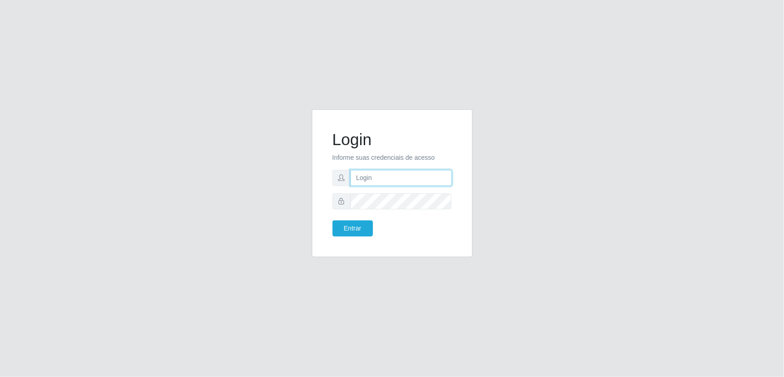
paste input "[EMAIL_ADDRESS][DOMAIN_NAME]"
type input "[EMAIL_ADDRESS][DOMAIN_NAME]"
click at [360, 224] on button "Entrar" at bounding box center [352, 228] width 40 height 16
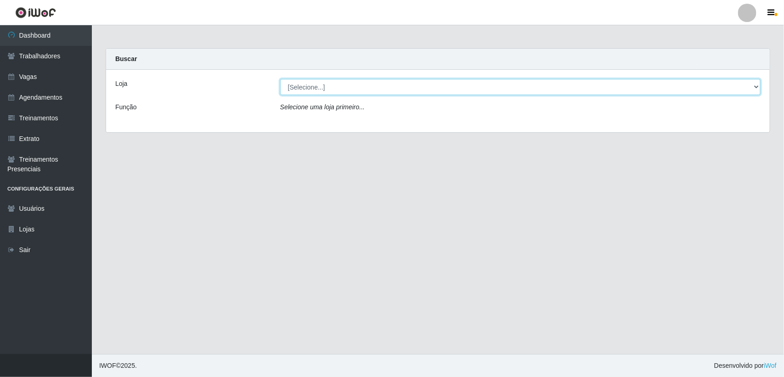
click at [343, 83] on select "[Selecione...] Lemos Supermercado LTDA" at bounding box center [520, 87] width 480 height 16
select select "67"
click at [280, 79] on select "[Selecione...] Lemos Supermercado LTDA" at bounding box center [520, 87] width 480 height 16
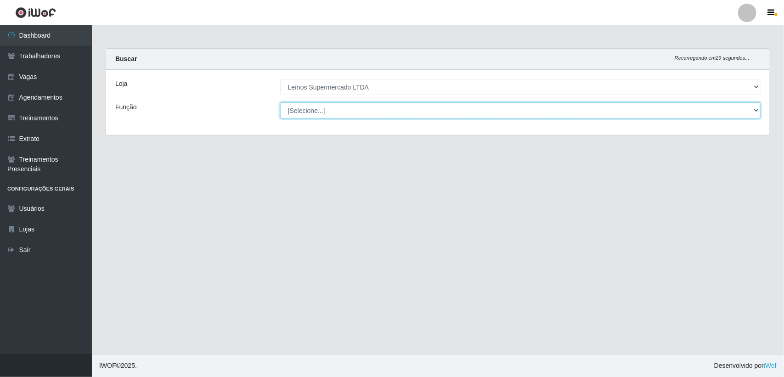
click at [338, 109] on select "[Selecione...] Balconista Carregador e Descarregador de Caminhão Carregador e D…" at bounding box center [520, 110] width 480 height 16
click at [280, 102] on select "[Selecione...] Balconista Carregador e Descarregador de Caminhão Carregador e D…" at bounding box center [520, 110] width 480 height 16
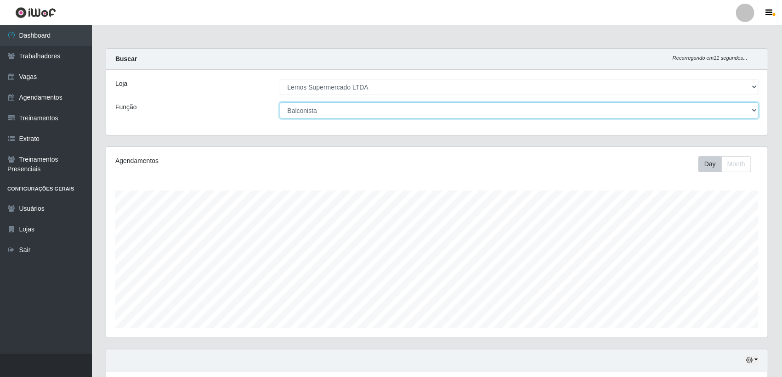
scroll to position [191, 661]
click at [333, 106] on select "[Selecione...] Balconista Carregador e Descarregador de Caminhão Carregador e D…" at bounding box center [519, 110] width 479 height 16
select select "1"
click at [280, 102] on select "[Selecione...] Balconista Carregador e Descarregador de Caminhão Carregador e D…" at bounding box center [519, 110] width 479 height 16
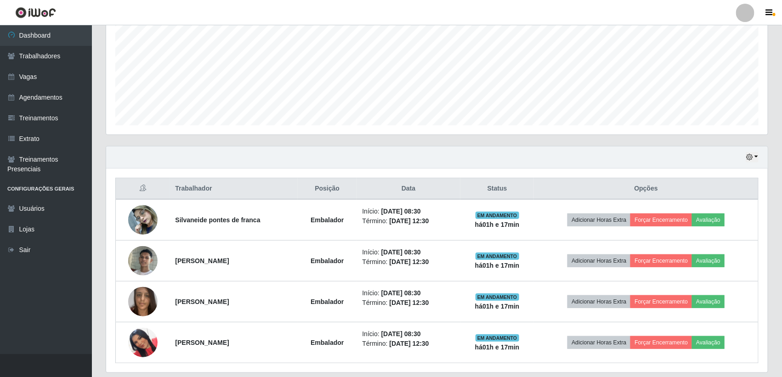
scroll to position [234, 0]
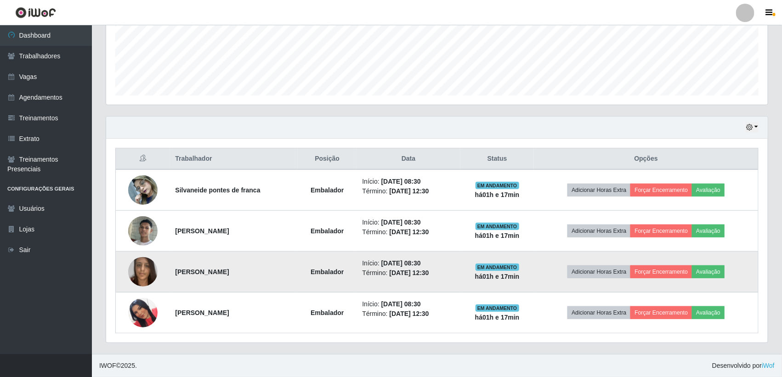
click at [139, 260] on img at bounding box center [142, 271] width 29 height 39
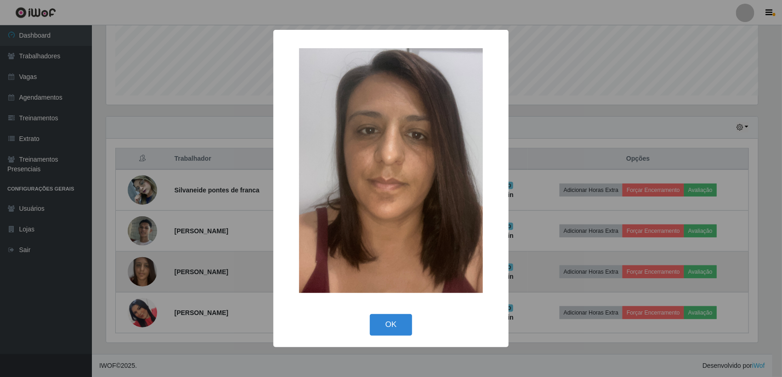
scroll to position [191, 653]
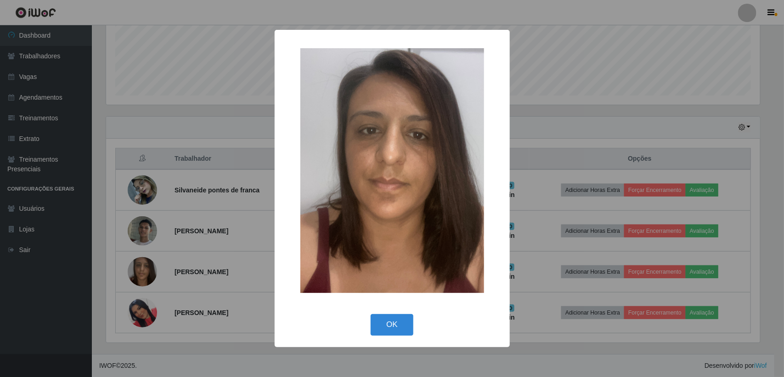
click at [141, 258] on div "× OK Cancel" at bounding box center [392, 188] width 784 height 377
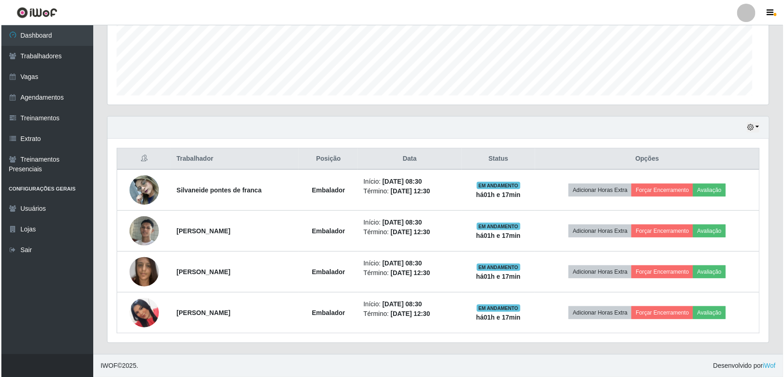
scroll to position [191, 661]
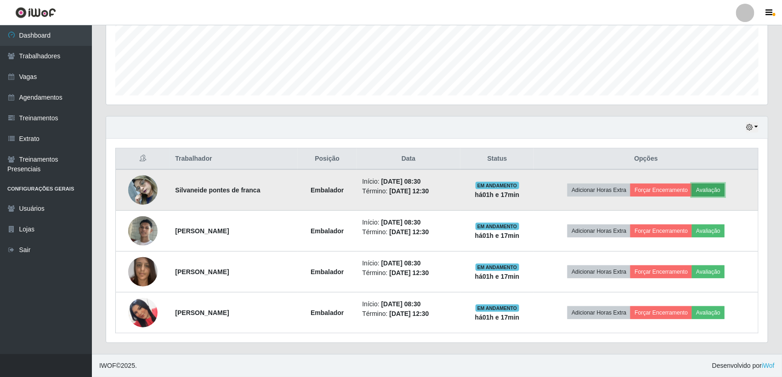
click at [711, 187] on button "Avaliação" at bounding box center [708, 190] width 33 height 13
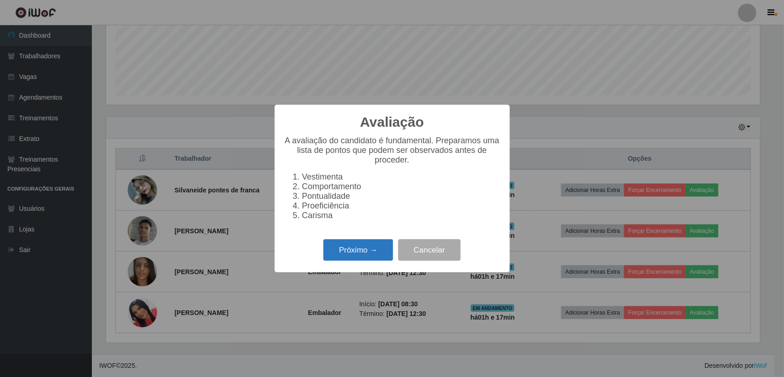
click at [374, 250] on button "Próximo →" at bounding box center [358, 250] width 70 height 22
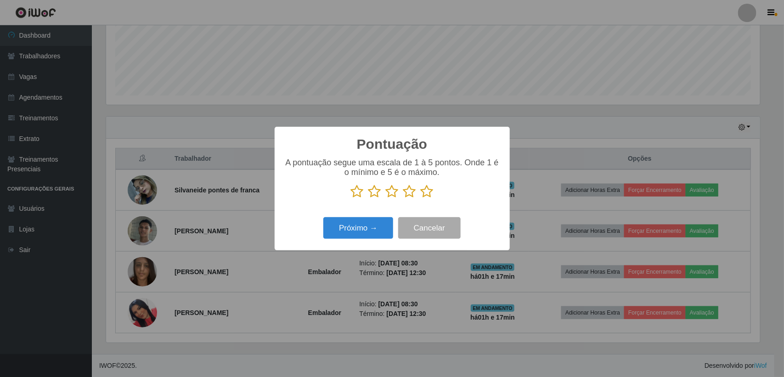
click at [425, 194] on icon at bounding box center [427, 192] width 13 height 14
click at [421, 198] on input "radio" at bounding box center [421, 198] width 0 height 0
click at [368, 235] on button "Próximo →" at bounding box center [358, 228] width 70 height 22
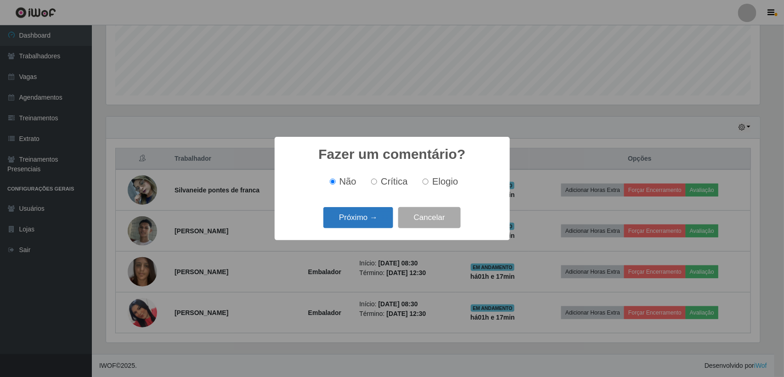
click at [364, 218] on button "Próximo →" at bounding box center [358, 218] width 70 height 22
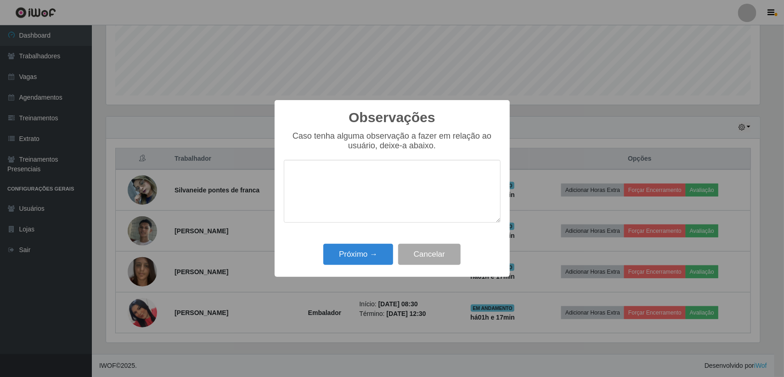
click at [350, 221] on textarea at bounding box center [392, 191] width 217 height 63
click at [364, 213] on textarea at bounding box center [392, 191] width 217 height 63
click at [362, 216] on textarea at bounding box center [392, 191] width 217 height 63
click at [367, 249] on button "Próximo →" at bounding box center [358, 255] width 70 height 22
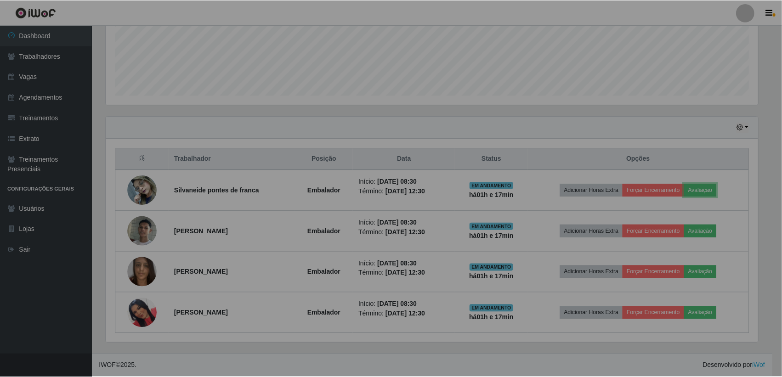
scroll to position [191, 661]
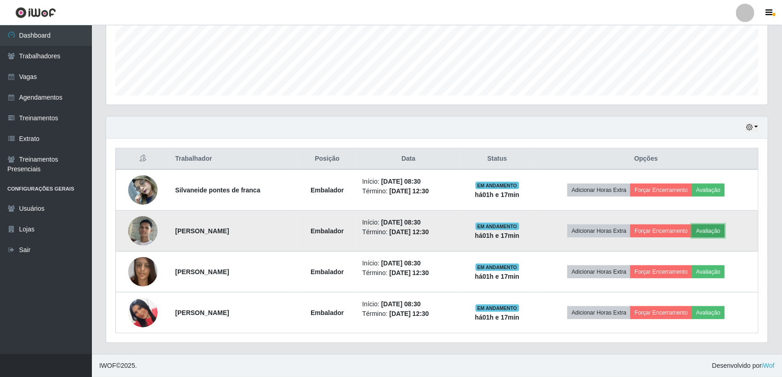
click at [715, 233] on button "Avaliação" at bounding box center [708, 231] width 33 height 13
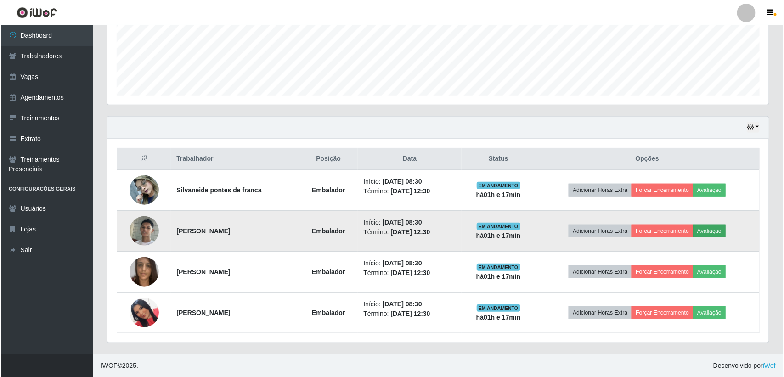
scroll to position [191, 653]
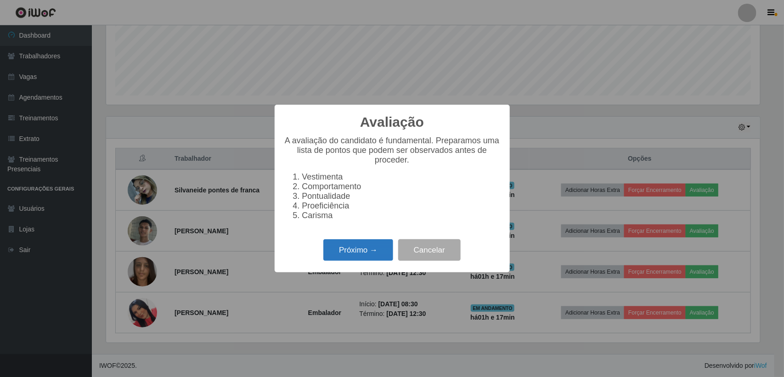
click at [368, 249] on button "Próximo →" at bounding box center [358, 250] width 70 height 22
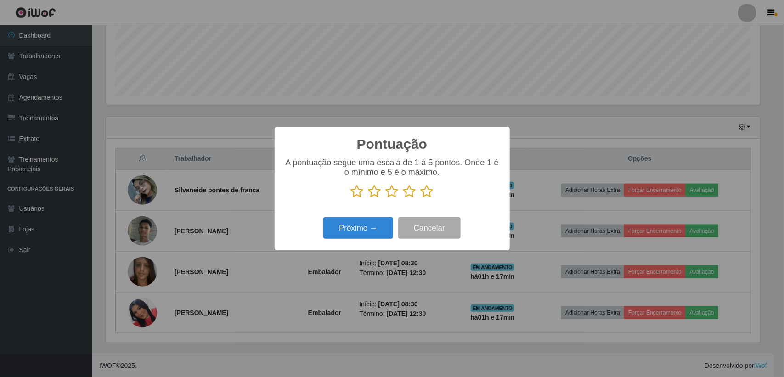
scroll to position [458998, 458535]
drag, startPoint x: 431, startPoint y: 192, endPoint x: 426, endPoint y: 193, distance: 4.7
click at [432, 192] on icon at bounding box center [427, 192] width 13 height 14
click at [421, 198] on input "radio" at bounding box center [421, 198] width 0 height 0
click at [364, 222] on button "Próximo →" at bounding box center [358, 228] width 70 height 22
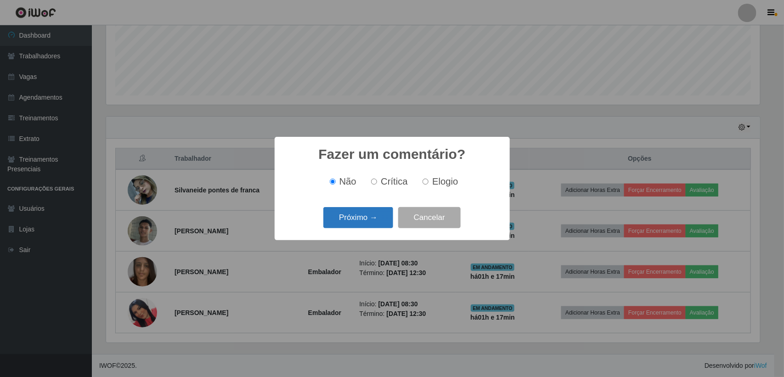
click at [364, 219] on button "Próximo →" at bounding box center [358, 218] width 70 height 22
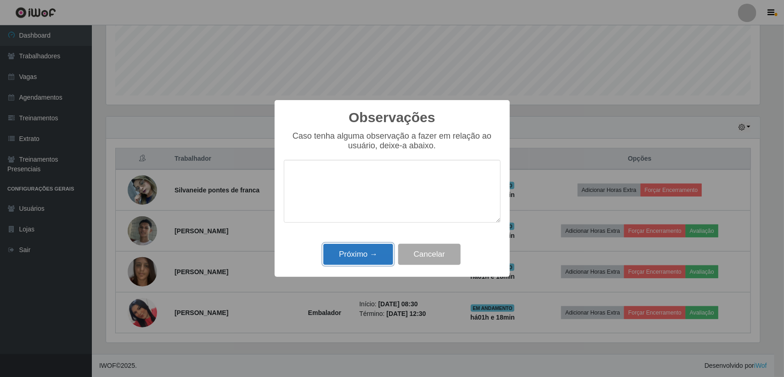
click at [370, 261] on button "Próximo →" at bounding box center [358, 255] width 70 height 22
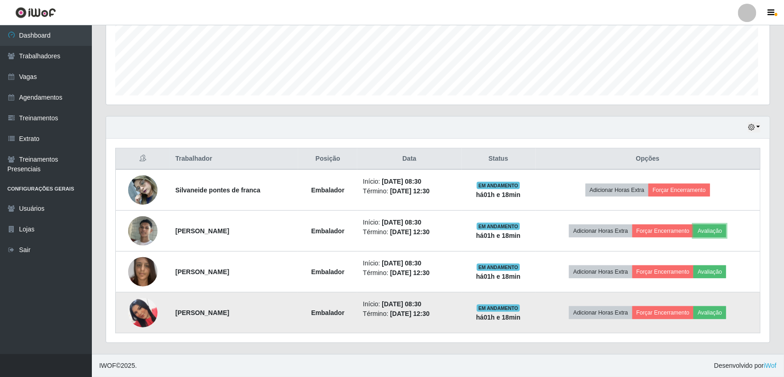
scroll to position [191, 661]
click at [707, 310] on button "Avaliação" at bounding box center [708, 312] width 33 height 13
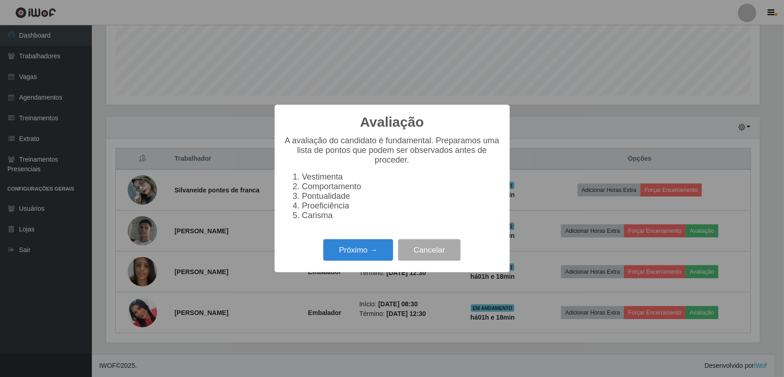
scroll to position [191, 653]
click at [349, 255] on button "Próximo →" at bounding box center [358, 250] width 70 height 22
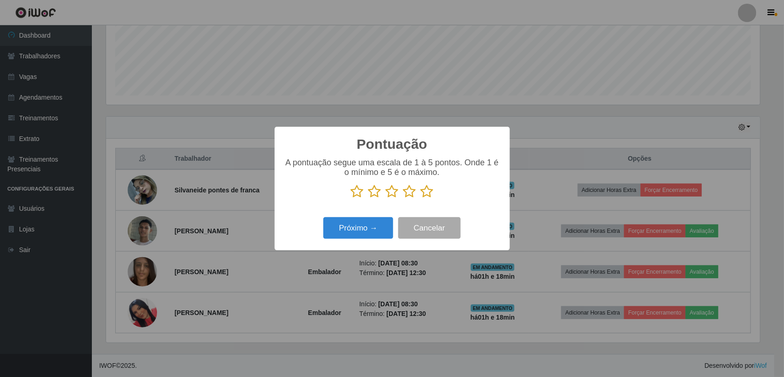
click at [426, 186] on icon at bounding box center [427, 192] width 13 height 14
click at [421, 198] on input "radio" at bounding box center [421, 198] width 0 height 0
click at [363, 226] on button "Próximo →" at bounding box center [358, 228] width 70 height 22
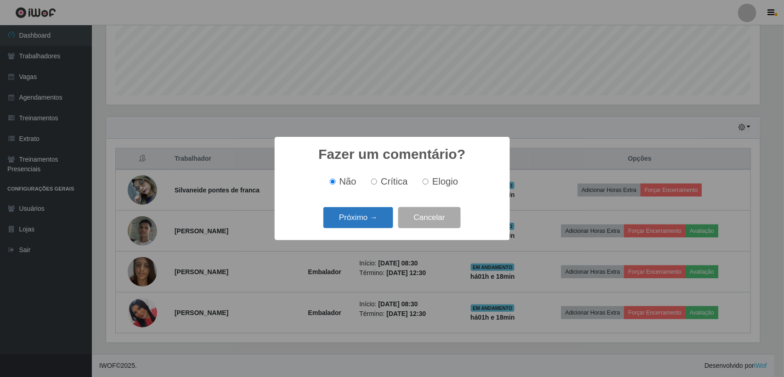
click at [364, 223] on button "Próximo →" at bounding box center [358, 218] width 70 height 22
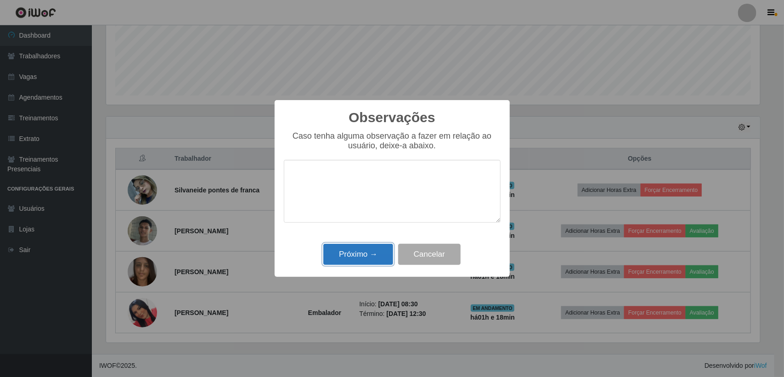
click at [365, 253] on button "Próximo →" at bounding box center [358, 255] width 70 height 22
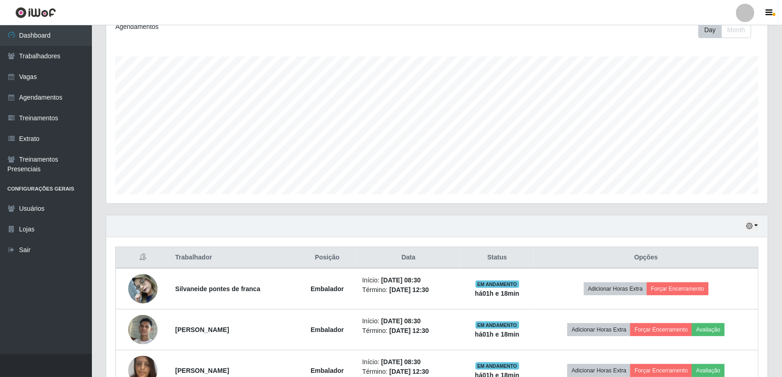
scroll to position [234, 0]
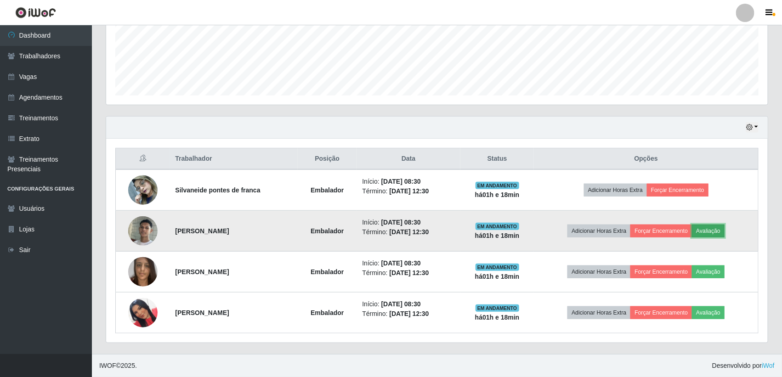
click at [708, 235] on button "Avaliação" at bounding box center [708, 231] width 33 height 13
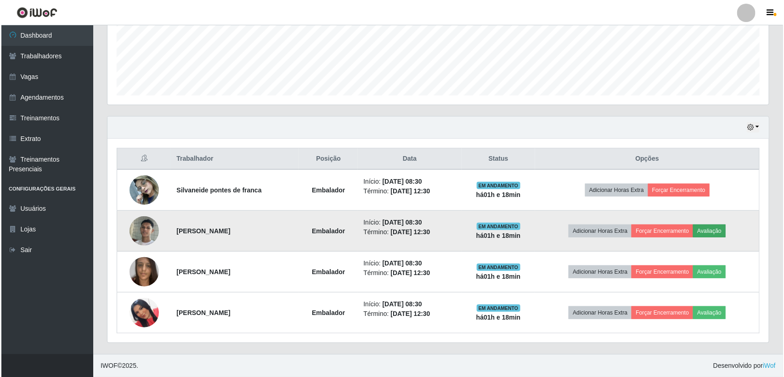
scroll to position [191, 653]
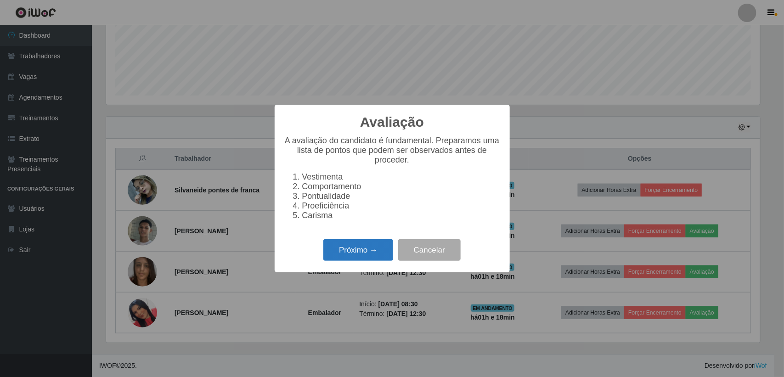
click at [366, 251] on button "Próximo →" at bounding box center [358, 250] width 70 height 22
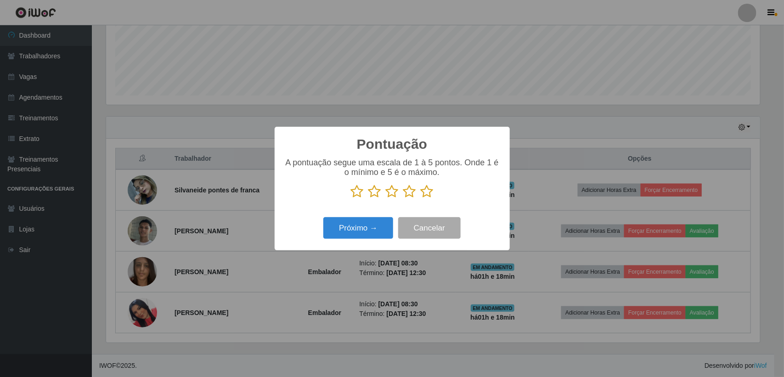
scroll to position [458998, 458535]
click at [428, 193] on icon at bounding box center [427, 192] width 13 height 14
click at [421, 198] on input "radio" at bounding box center [421, 198] width 0 height 0
click at [364, 224] on button "Próximo →" at bounding box center [358, 228] width 70 height 22
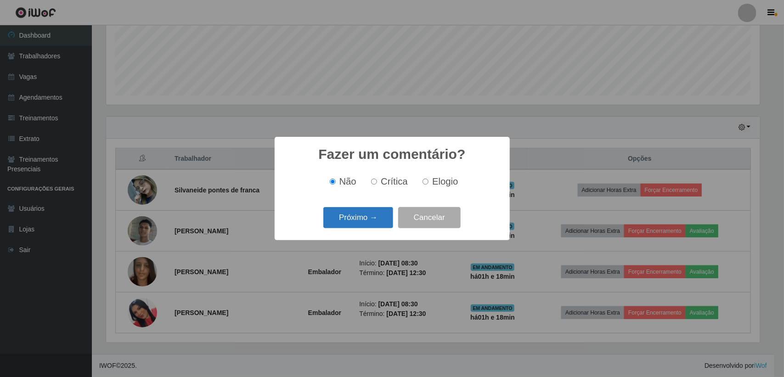
click at [367, 211] on button "Próximo →" at bounding box center [358, 218] width 70 height 22
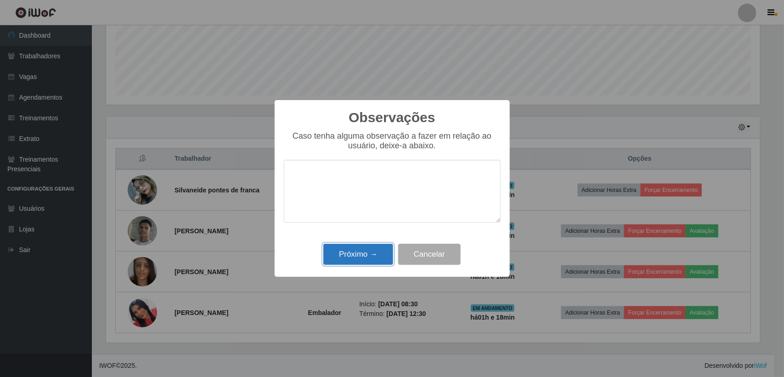
click at [372, 247] on button "Próximo →" at bounding box center [358, 255] width 70 height 22
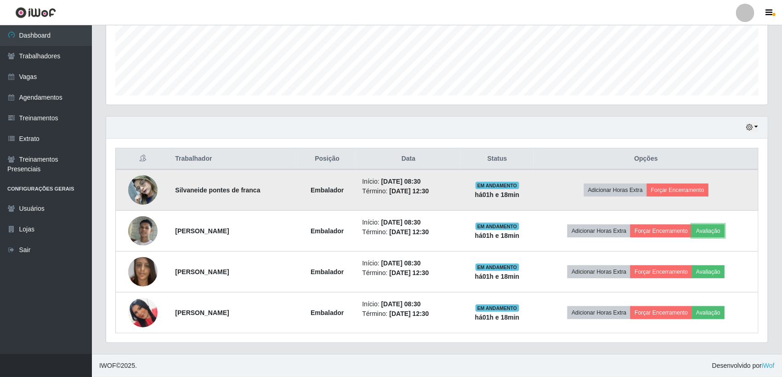
scroll to position [0, 0]
